Goal: Task Accomplishment & Management: Manage account settings

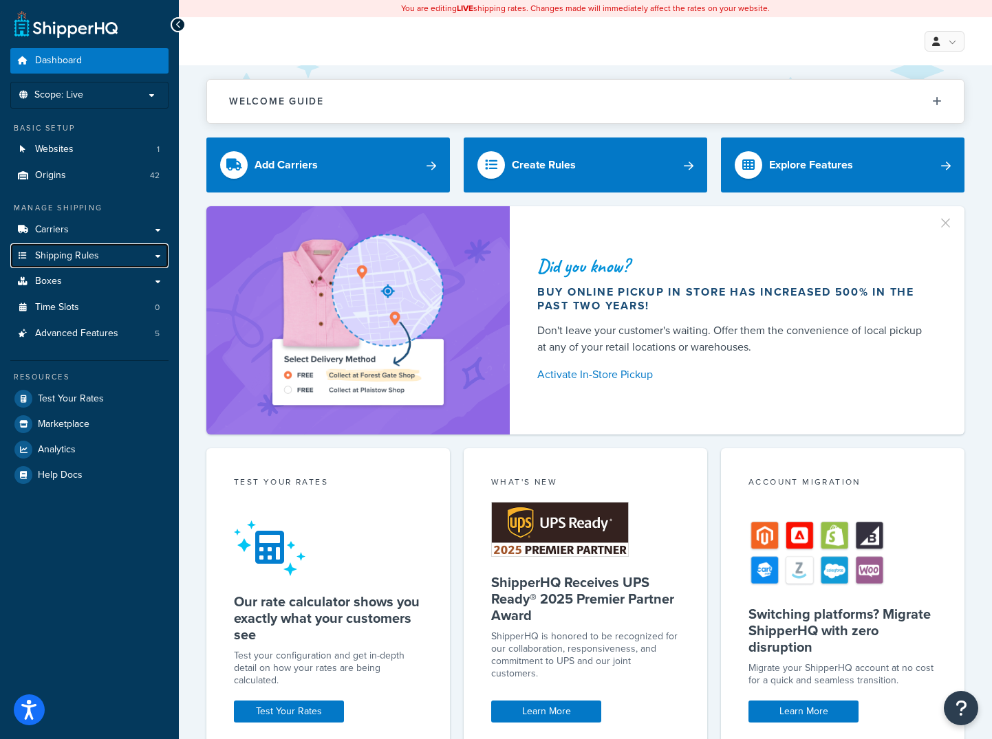
click at [89, 254] on span "Shipping Rules" at bounding box center [67, 256] width 64 height 12
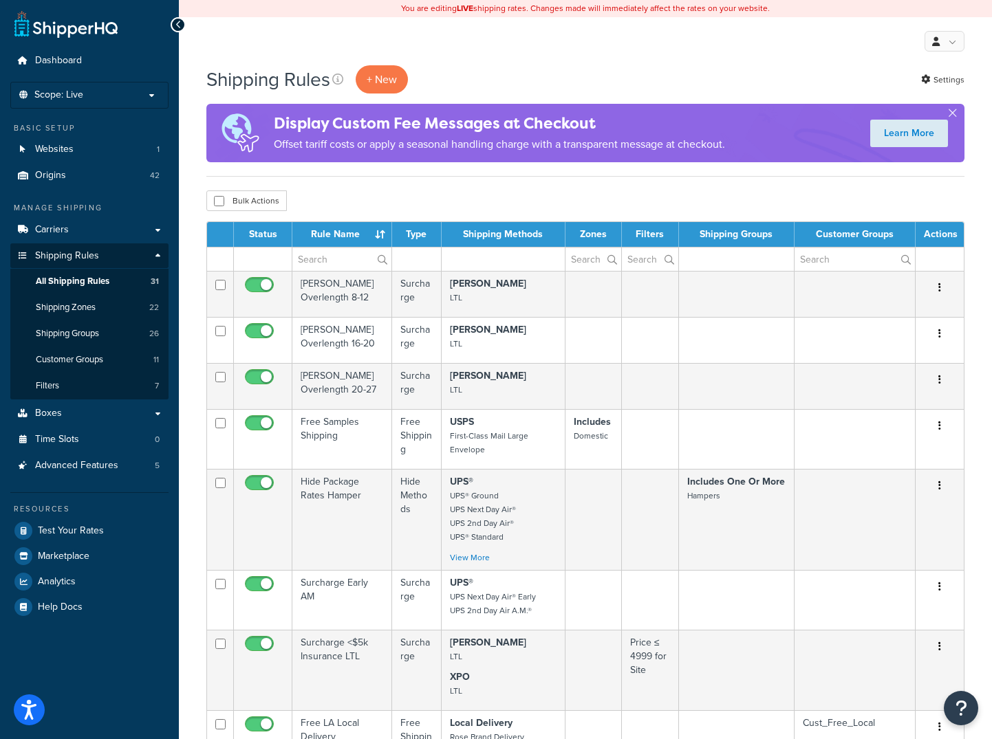
click at [659, 51] on div "My Profile Billing Global Settings Contact Us Logout" at bounding box center [585, 41] width 813 height 48
